Goal: Task Accomplishment & Management: Complete application form

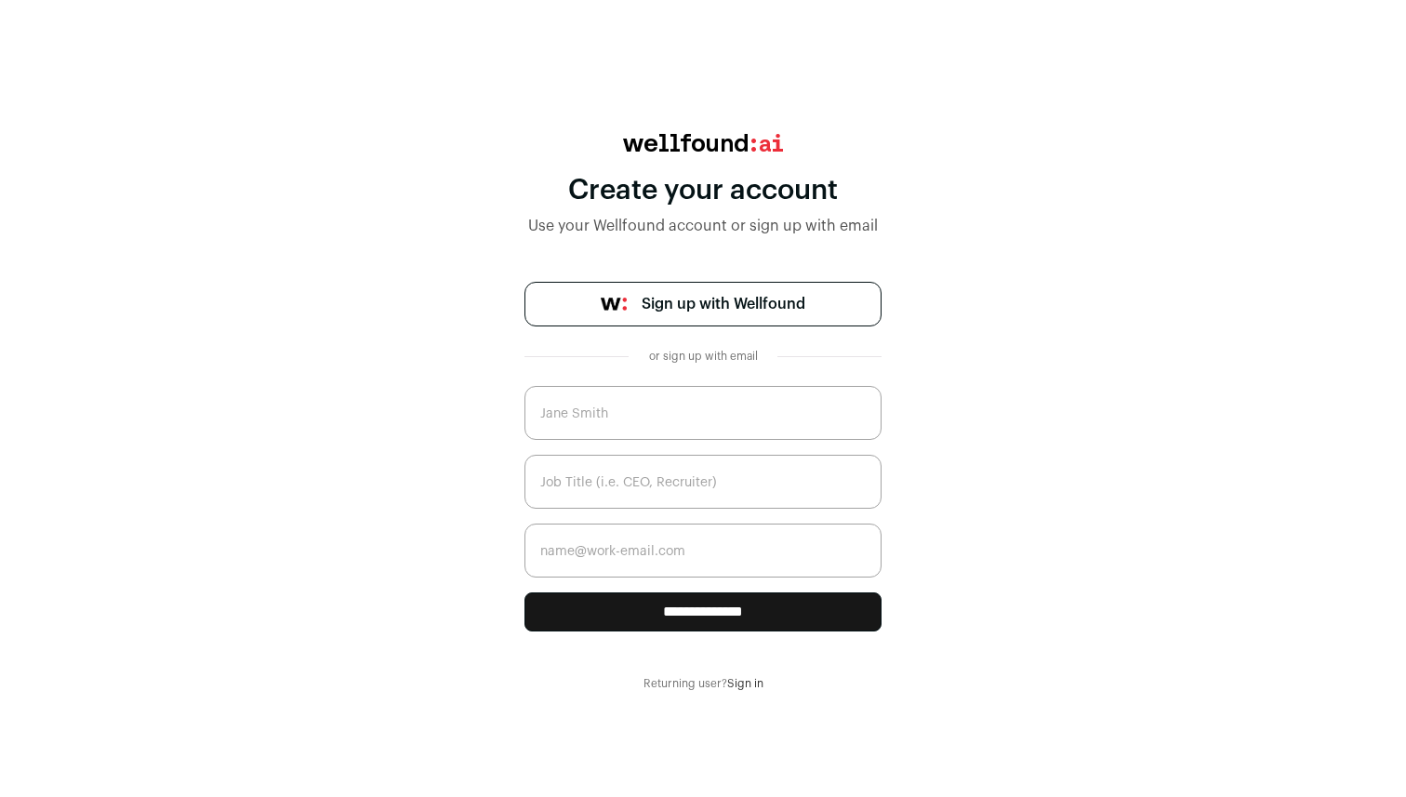
click at [664, 421] on input "text" at bounding box center [702, 413] width 357 height 54
type input "K"
type input "Kasey Chou"
click at [564, 568] on input "email" at bounding box center [702, 550] width 357 height 54
click at [625, 487] on input "text" at bounding box center [702, 482] width 357 height 54
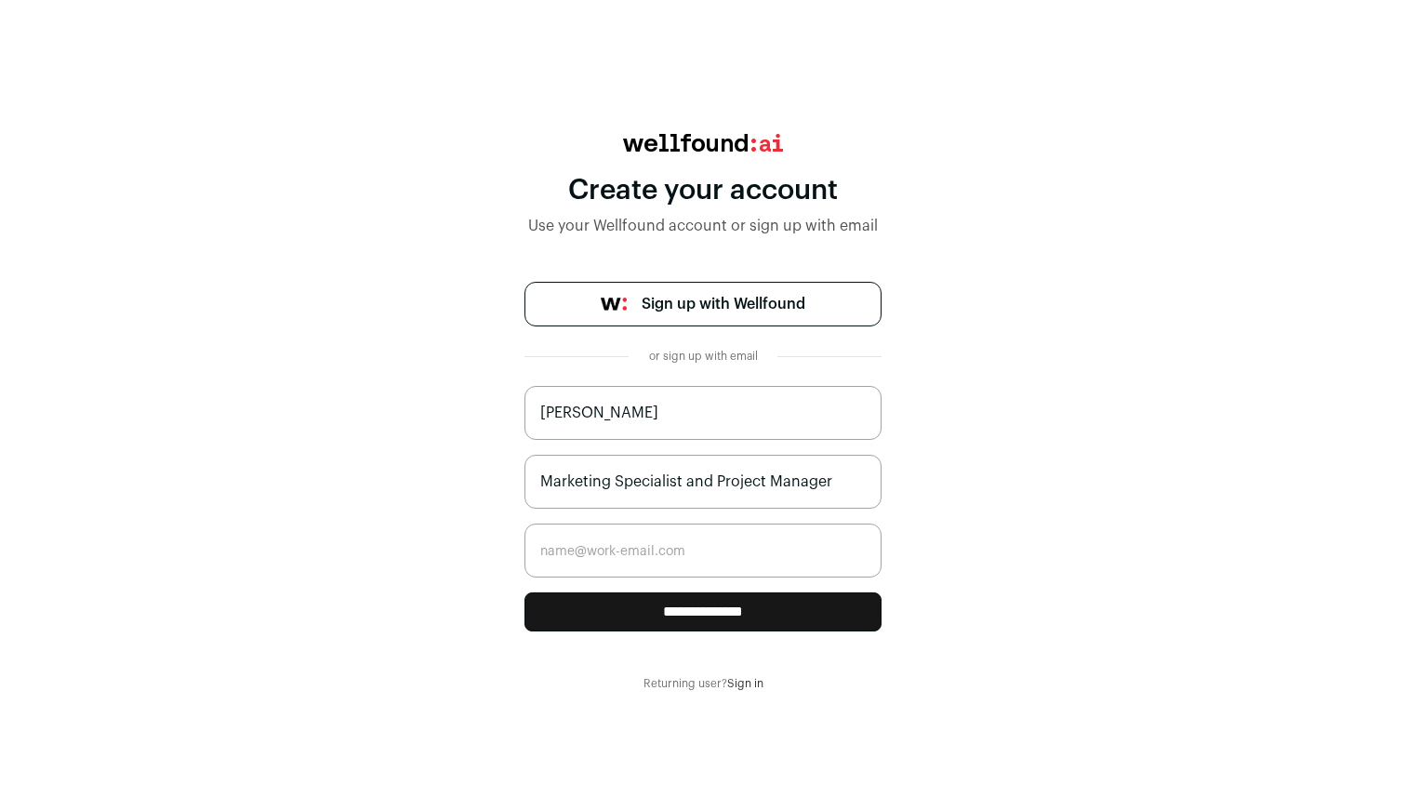
type input "Marketing Specialist and Project Manager"
click at [674, 563] on input "email" at bounding box center [702, 550] width 357 height 54
type input "k"
type input "kaseychou@gmail.com"
click at [978, 610] on div "**********" at bounding box center [703, 412] width 1406 height 557
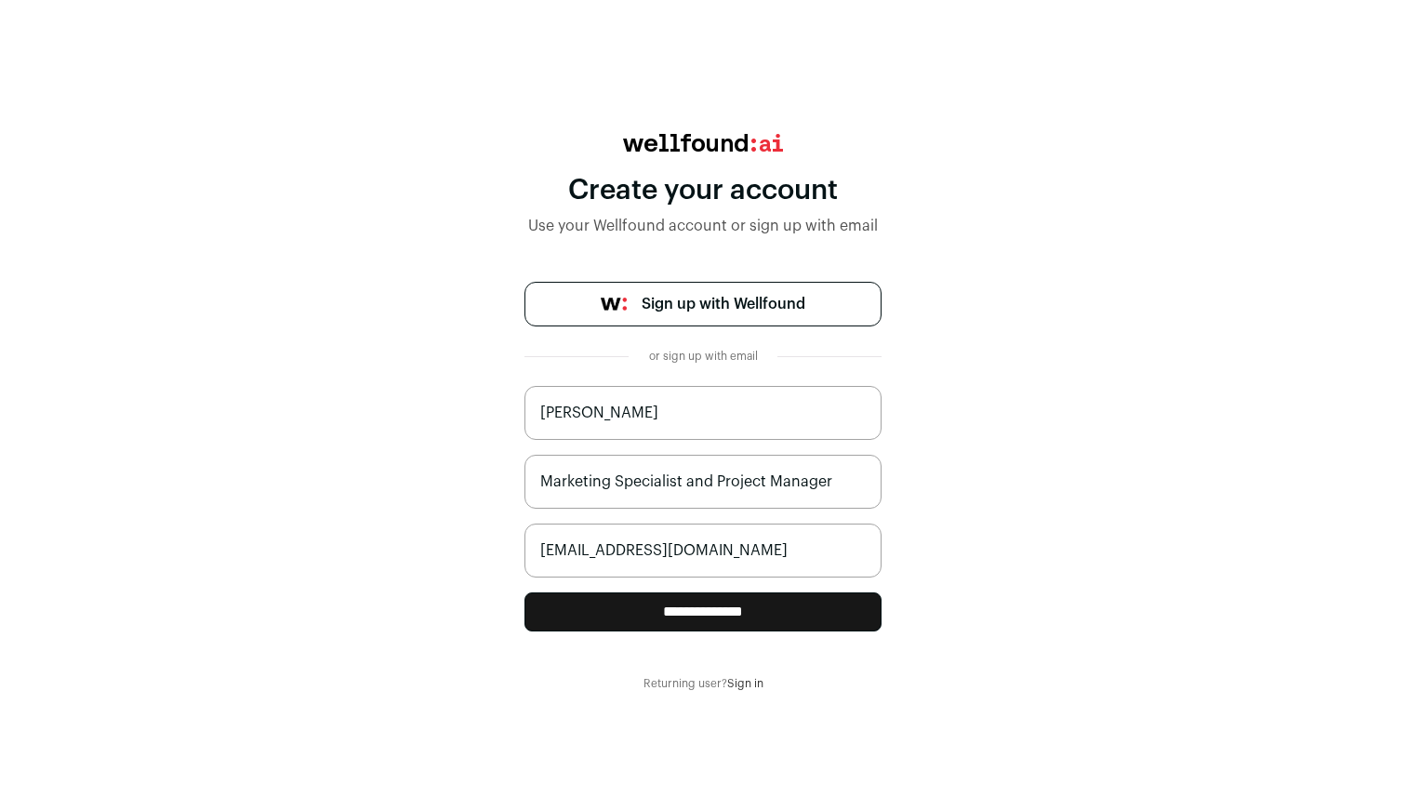
click at [748, 616] on input "**********" at bounding box center [702, 611] width 357 height 39
click at [759, 287] on link "Sign up with Wellfound" at bounding box center [702, 304] width 357 height 45
